Goal: Information Seeking & Learning: Learn about a topic

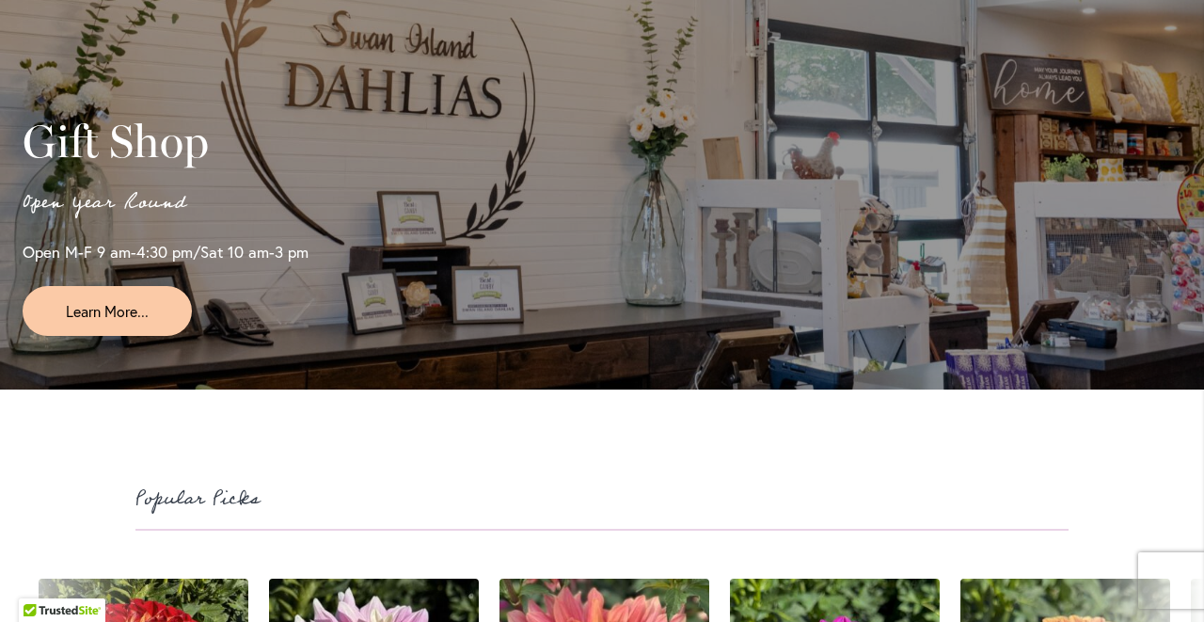
scroll to position [4467, 0]
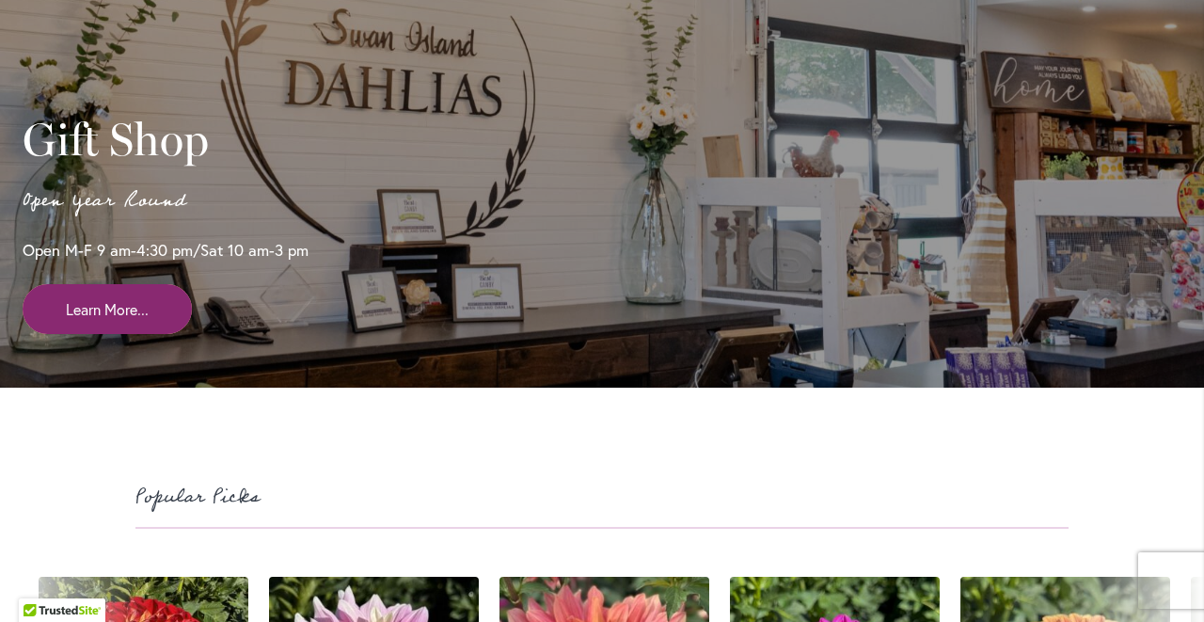
click at [130, 313] on span "Learn More..." at bounding box center [107, 309] width 83 height 22
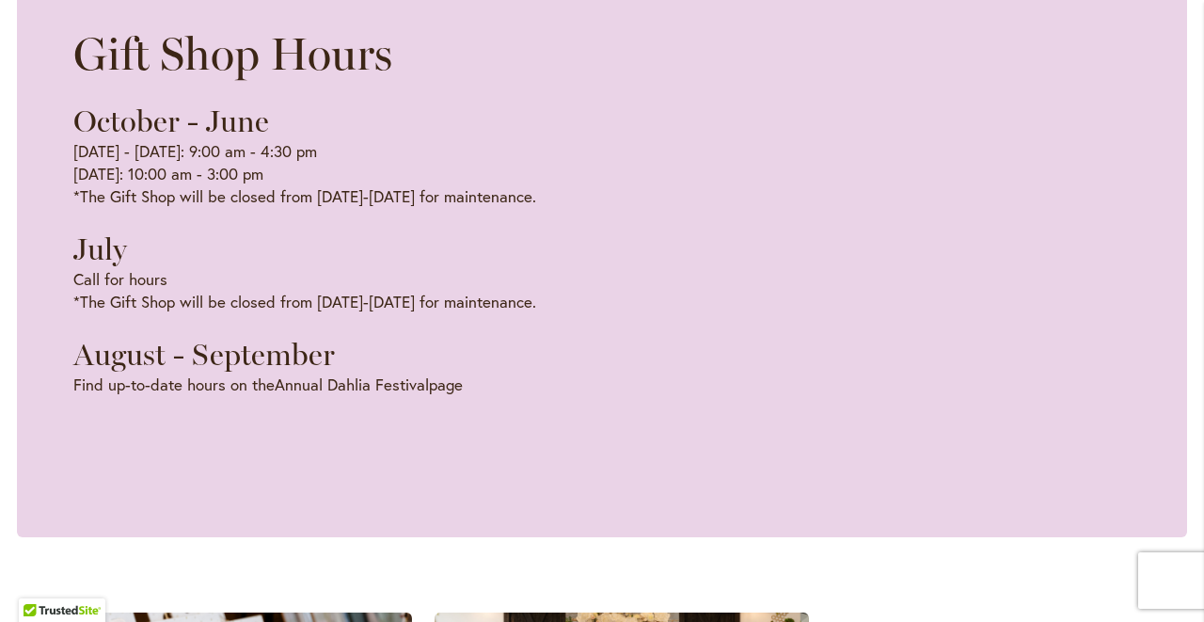
scroll to position [0, 1193]
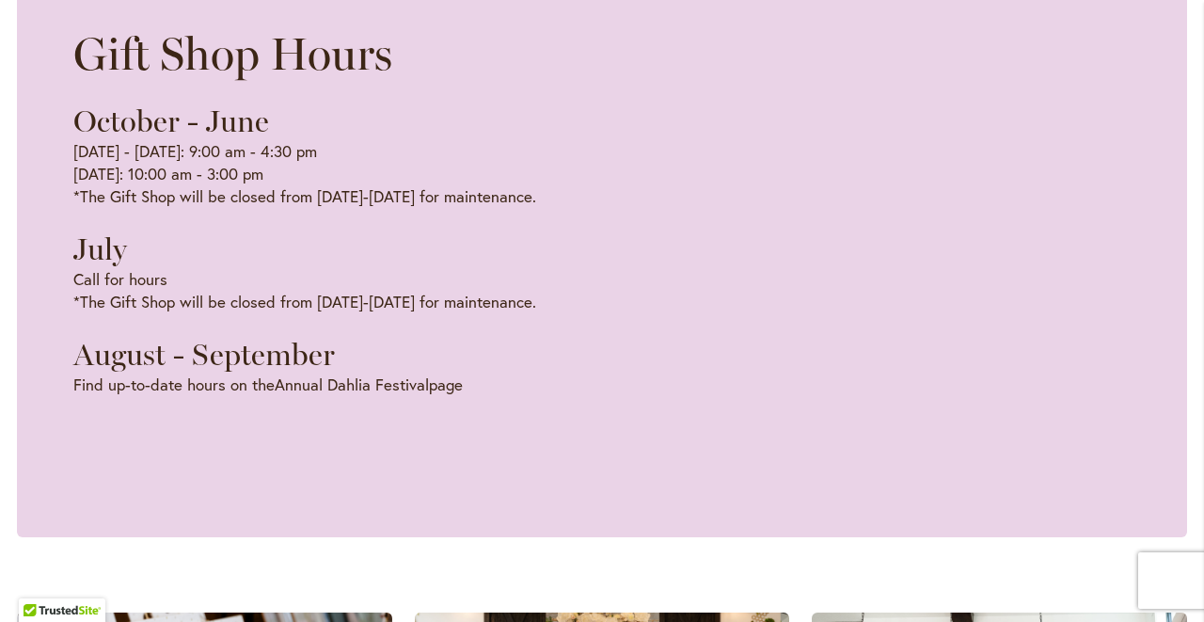
click at [237, 396] on p "Find up-to-date hours on the Annual Dahlia Festival page" at bounding box center [304, 384] width 463 height 23
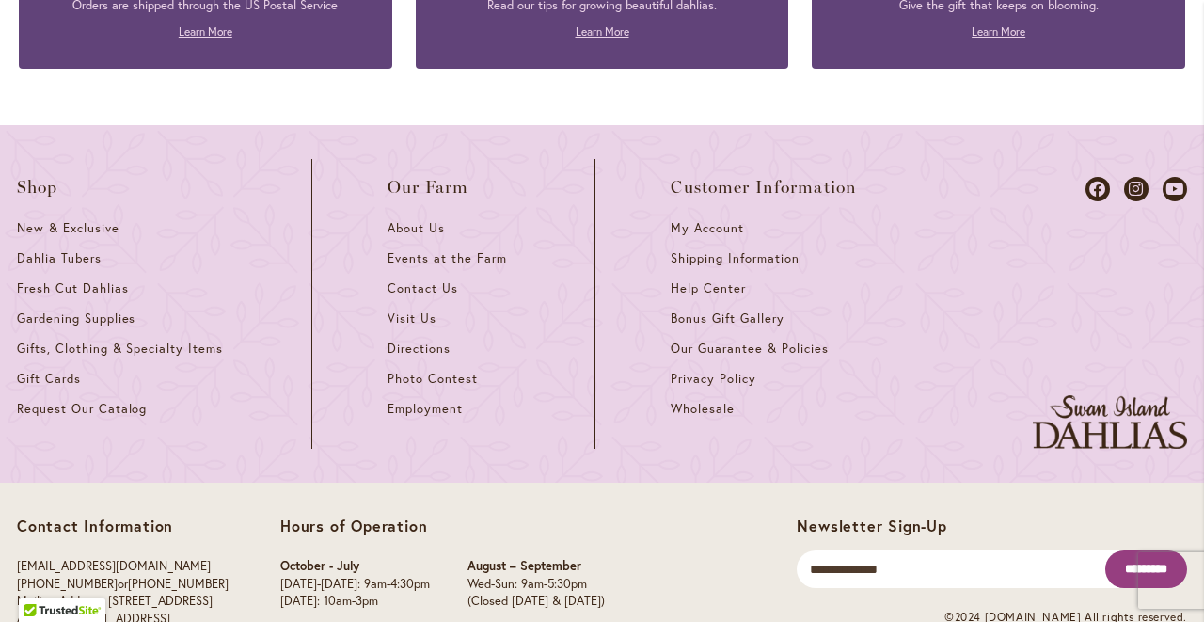
scroll to position [0, 0]
click at [405, 252] on span "Events at the Farm" at bounding box center [447, 258] width 119 height 16
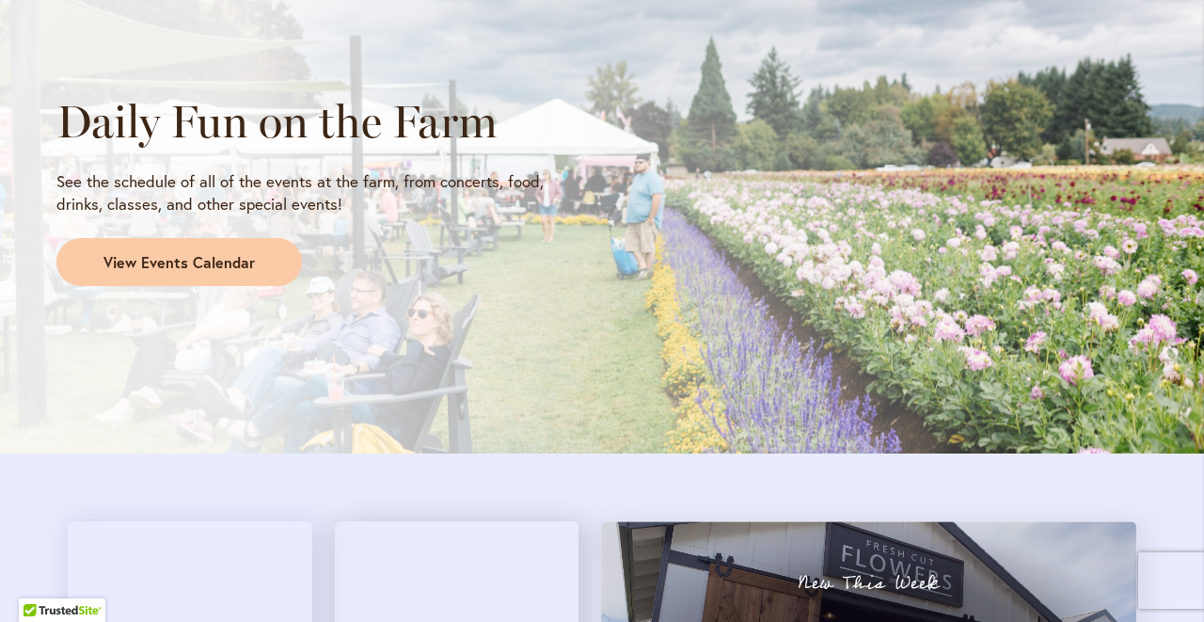
scroll to position [1633, 0]
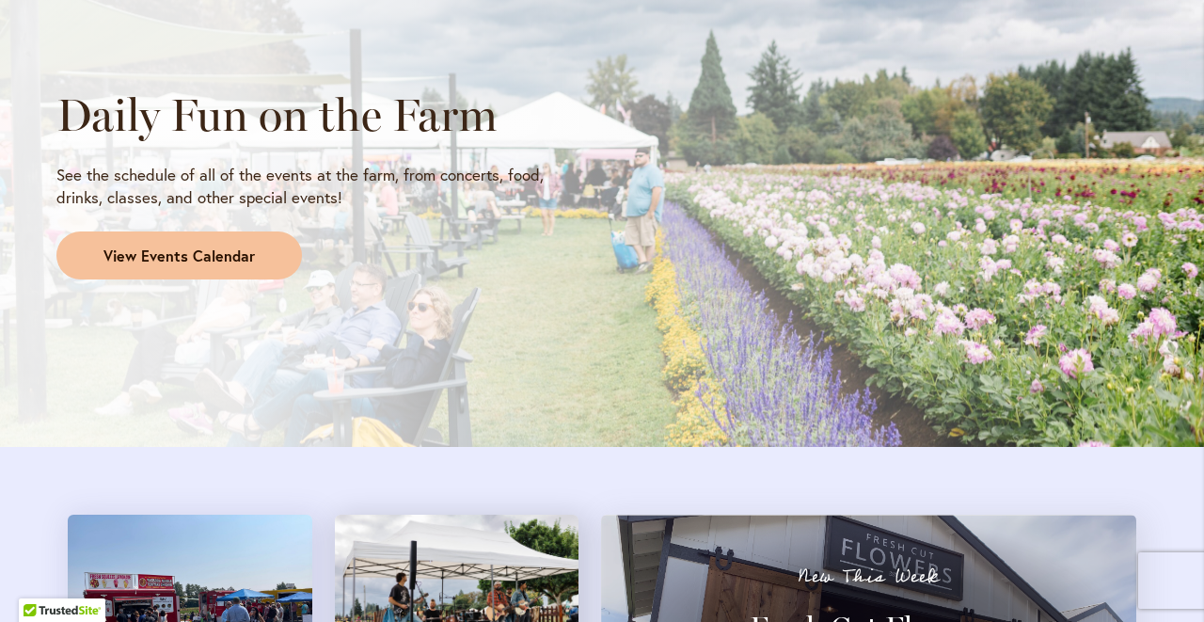
click at [240, 246] on span "View Events Calendar" at bounding box center [178, 257] width 151 height 22
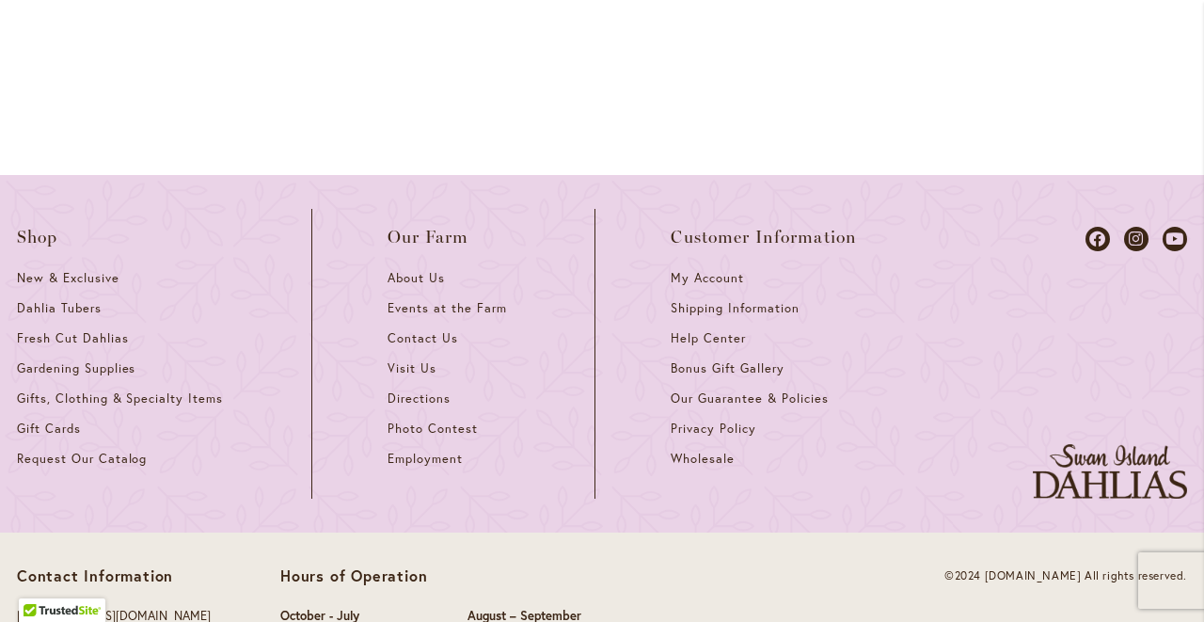
scroll to position [2806, 0]
click at [405, 358] on span "Visit Us" at bounding box center [412, 366] width 49 height 16
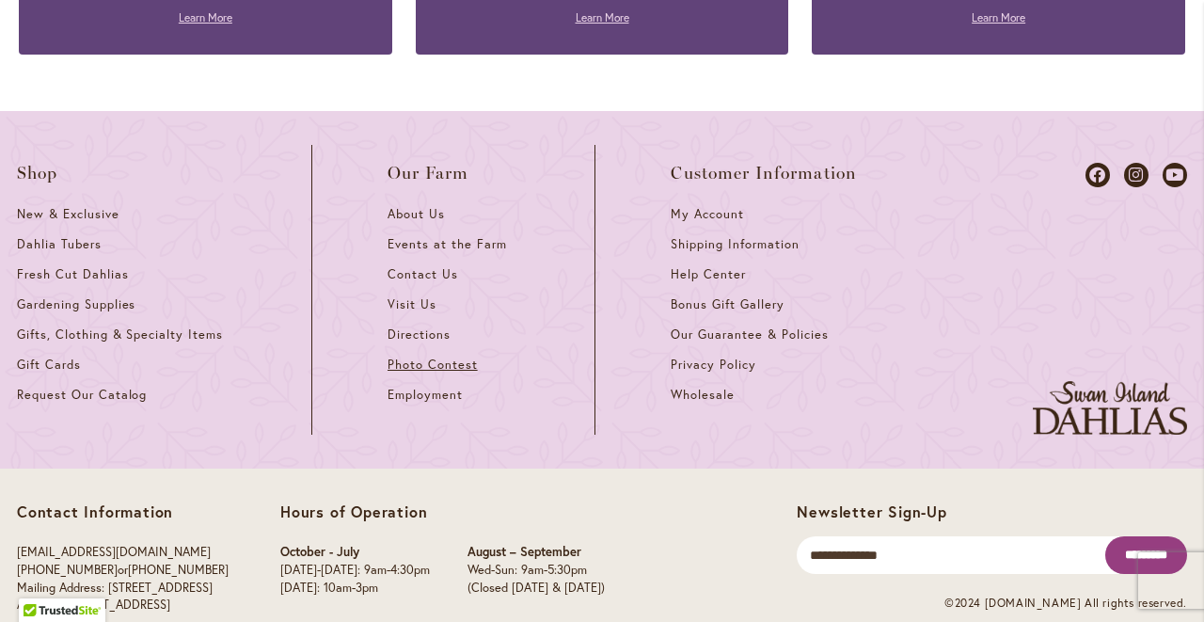
scroll to position [1984, 0]
